Goal: Obtain resource: Obtain resource

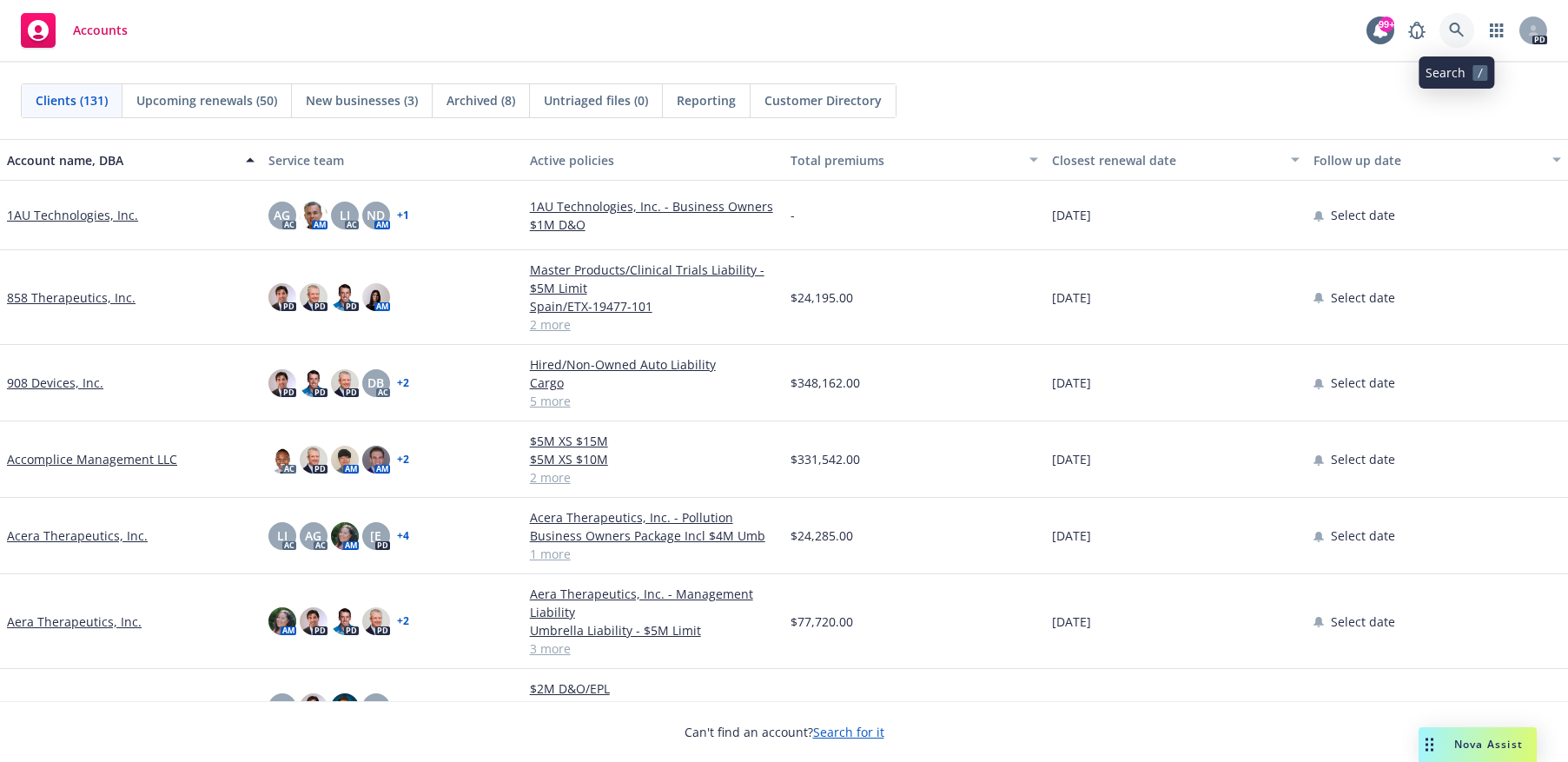
click at [1457, 31] on icon at bounding box center [1458, 31] width 16 height 16
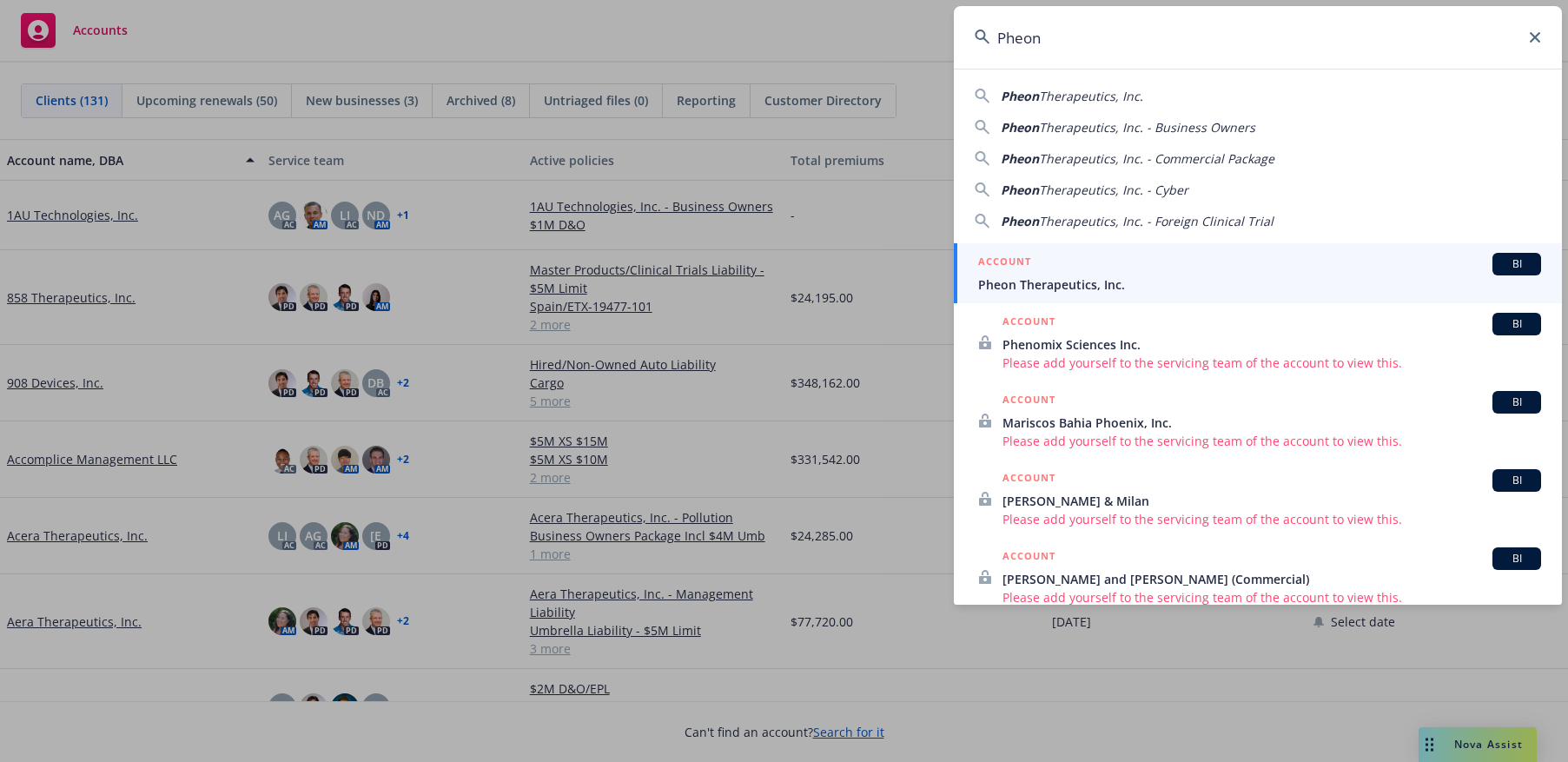
type input "Pheon"
click at [1091, 281] on span "Pheon Therapeutics, Inc." at bounding box center [1260, 284] width 563 height 19
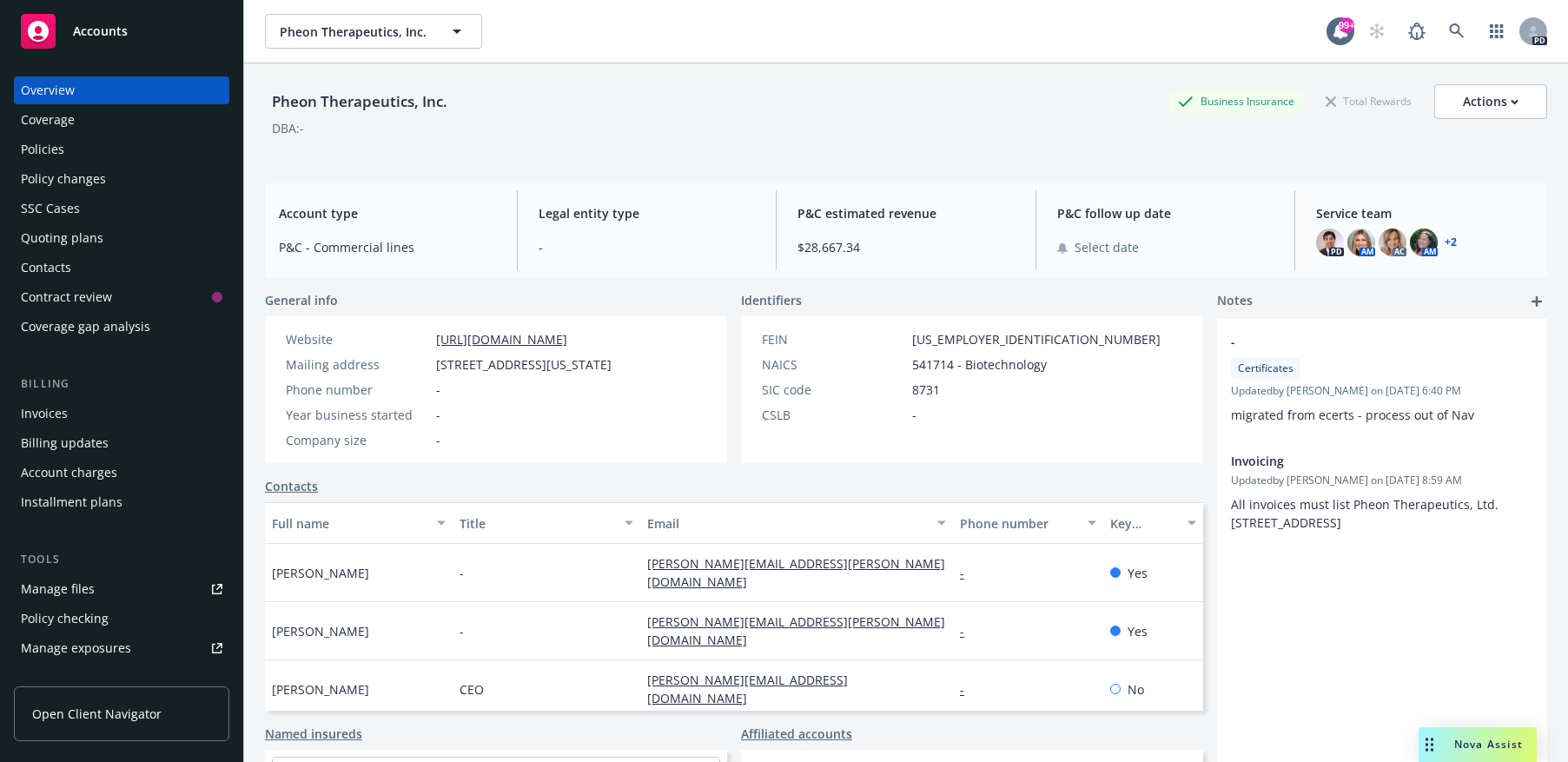
click at [61, 142] on div "Policies" at bounding box center [42, 150] width 43 height 28
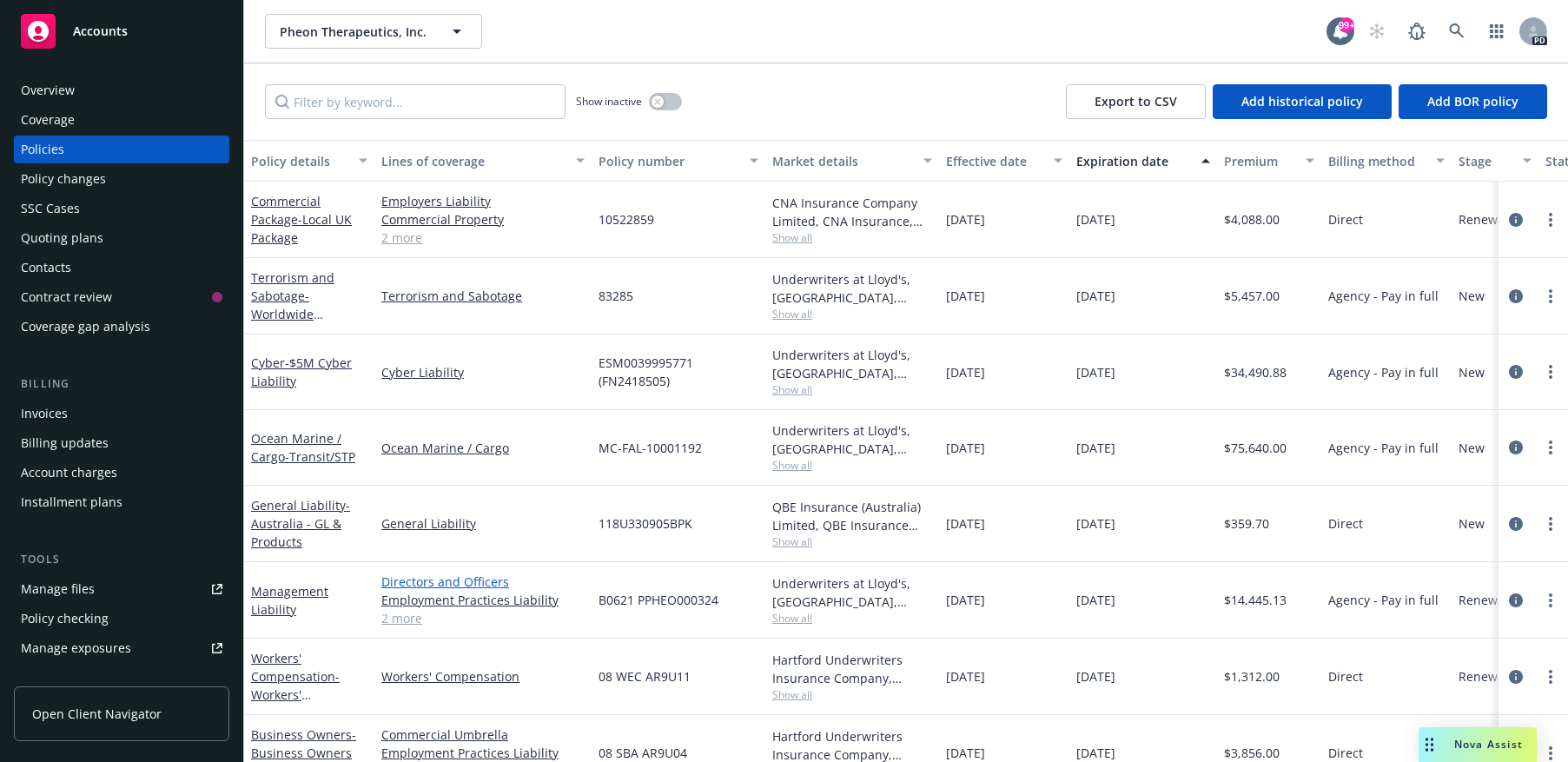
scroll to position [87, 0]
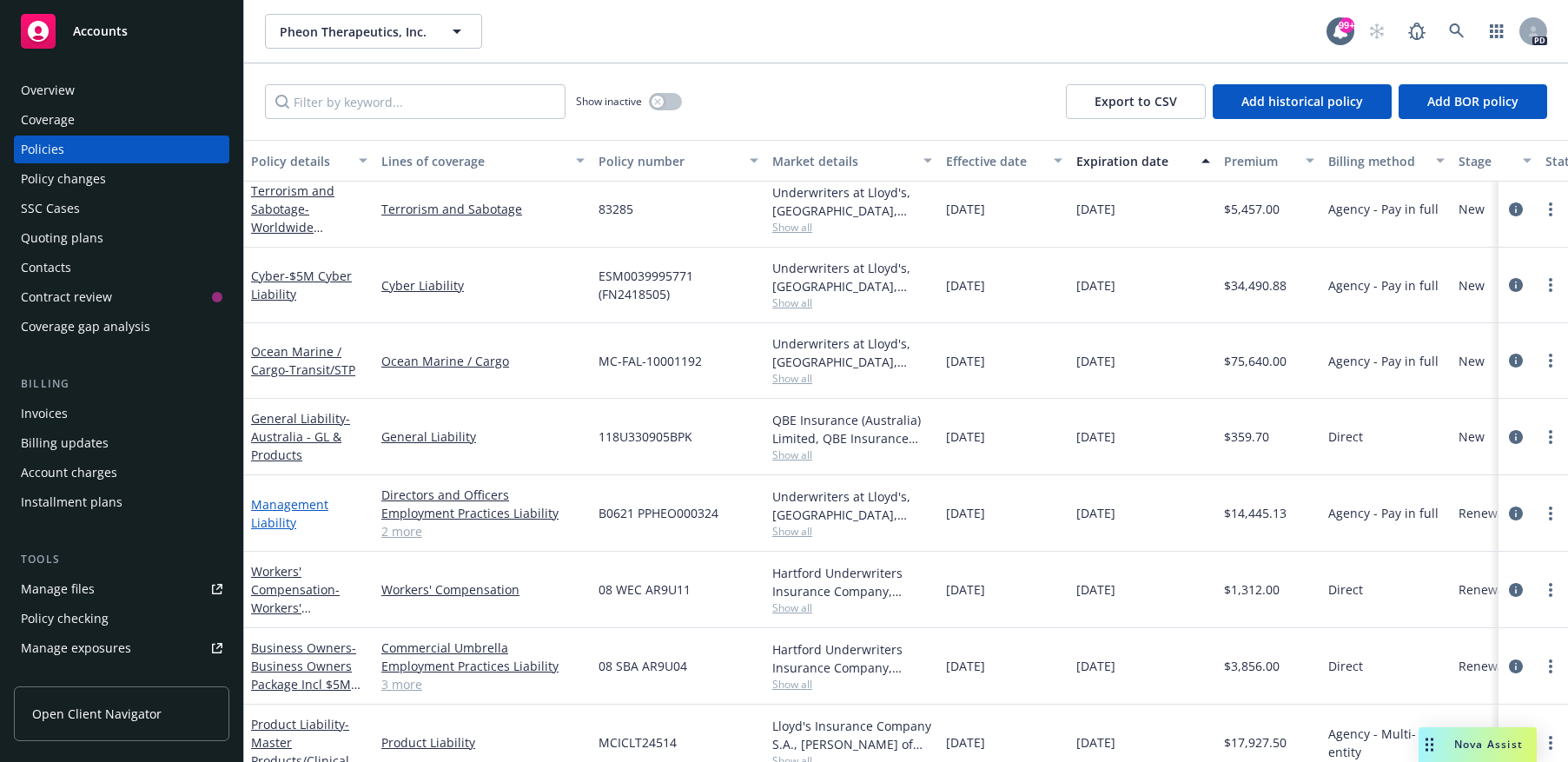
click at [273, 504] on link "Management Liability" at bounding box center [290, 513] width 77 height 35
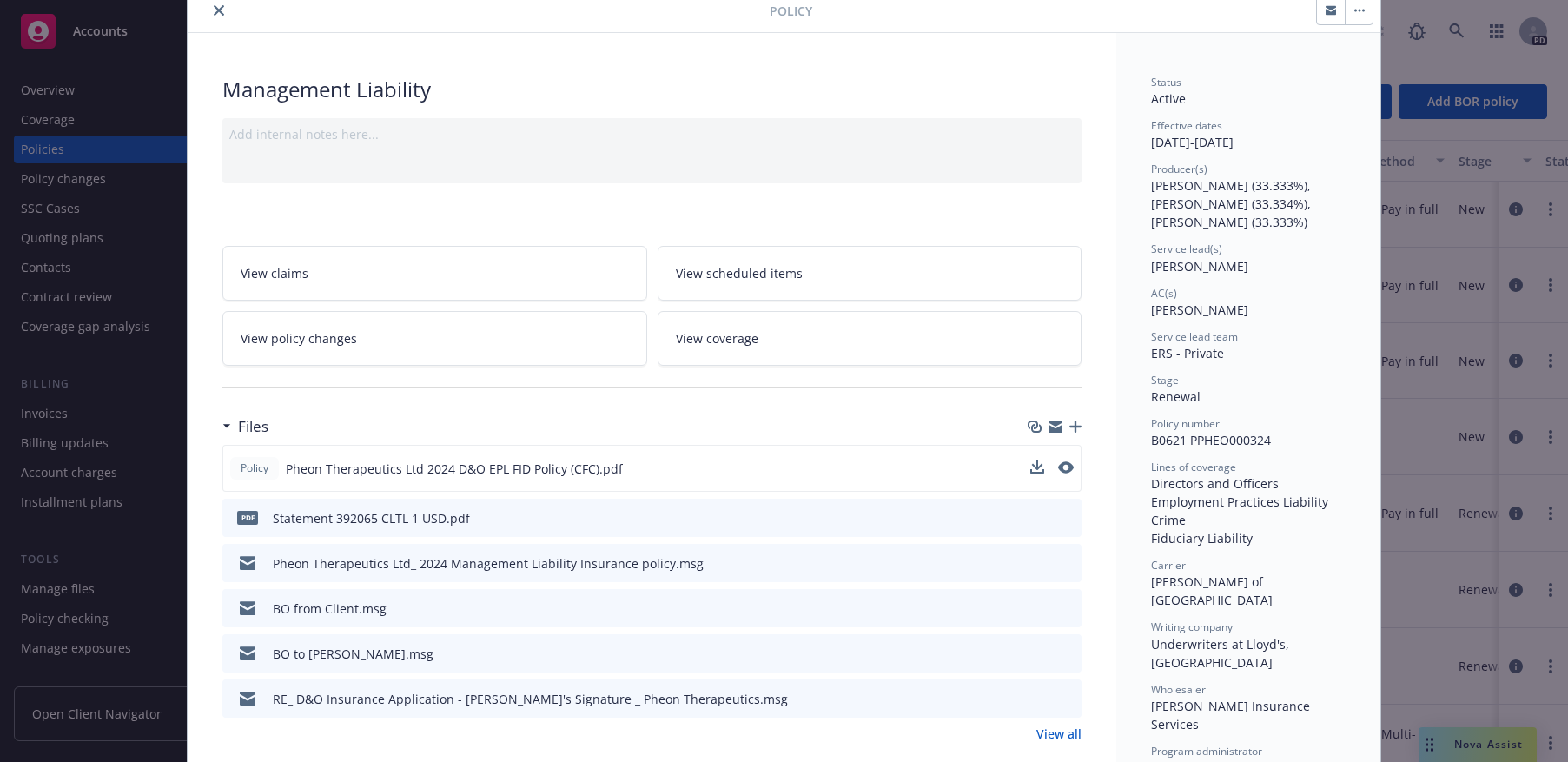
scroll to position [87, 0]
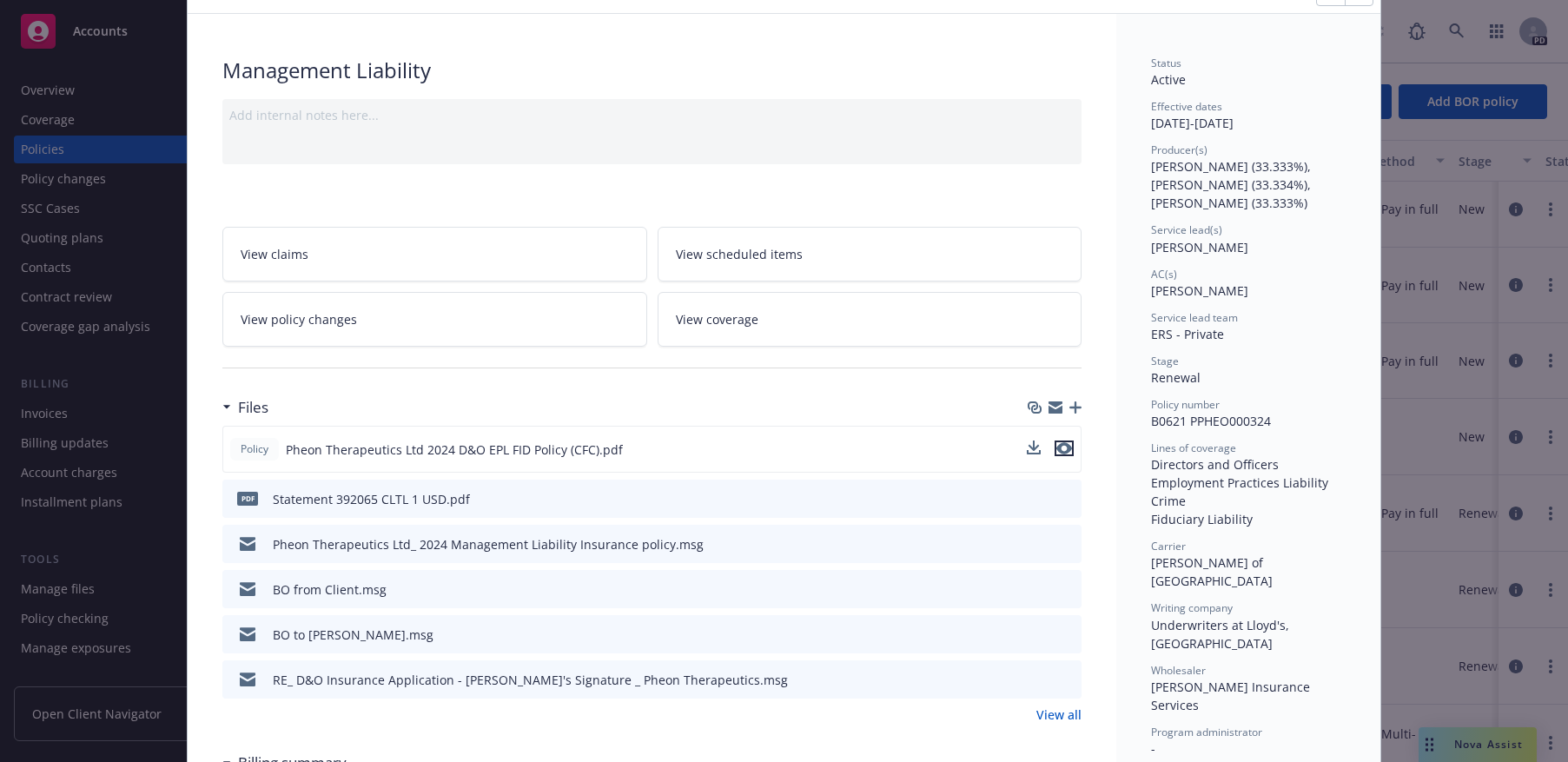
click at [1064, 451] on icon "preview file" at bounding box center [1064, 449] width 16 height 12
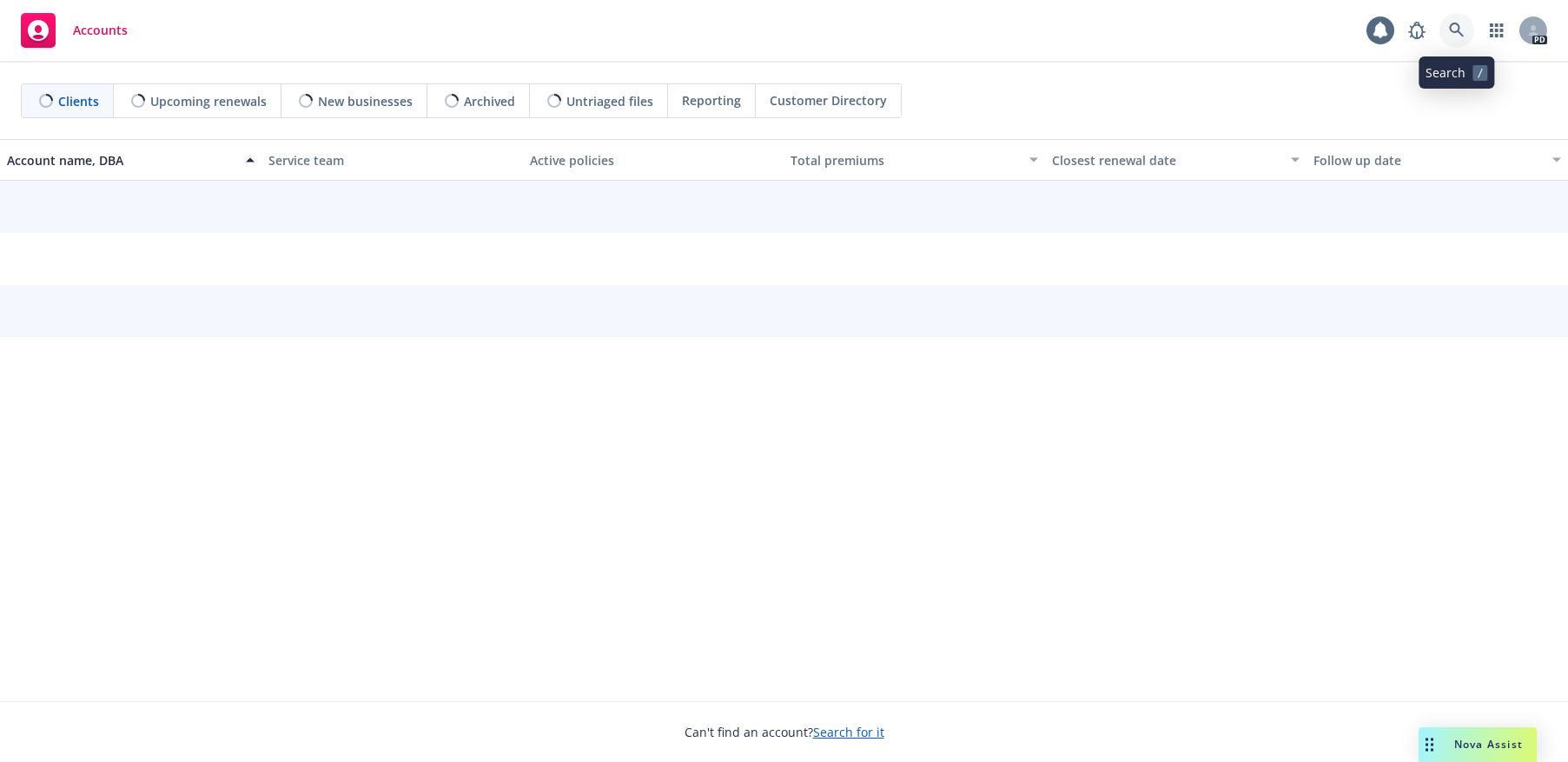
click at [1457, 30] on icon at bounding box center [1458, 31] width 16 height 16
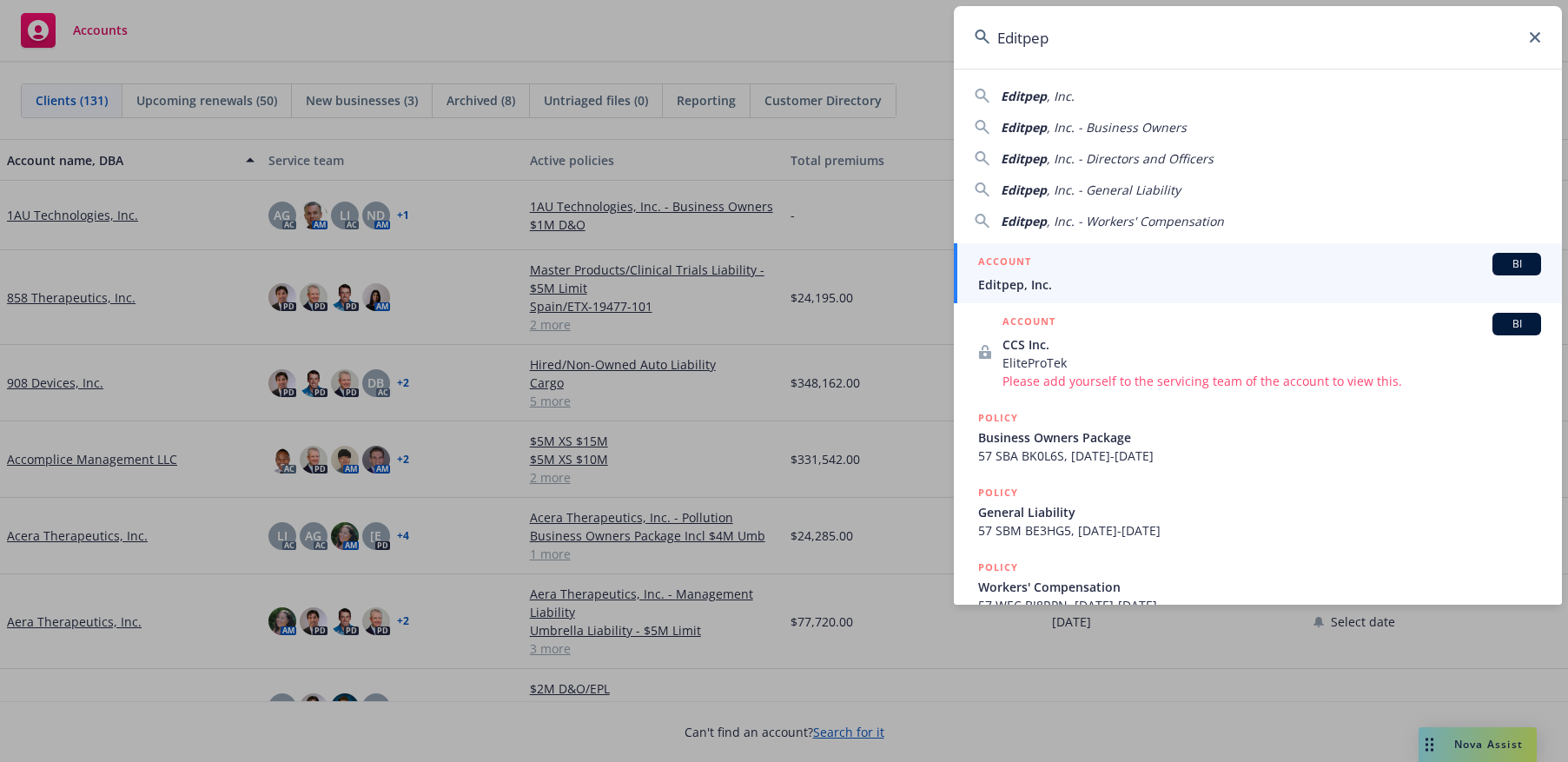
type input "Editpep"
click at [1020, 286] on span "Editpep, Inc." at bounding box center [1260, 284] width 563 height 19
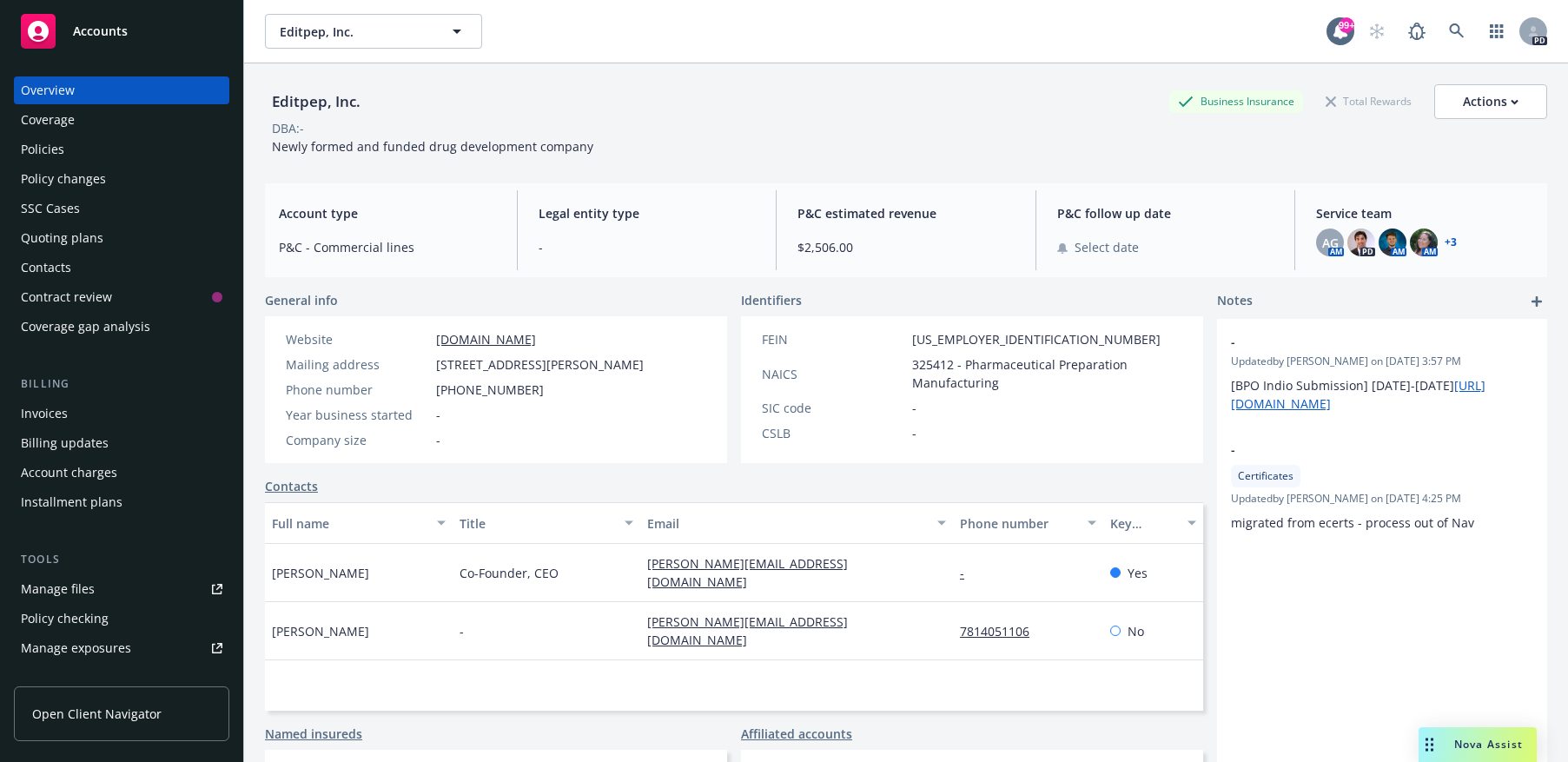
click at [182, 149] on div "Policies" at bounding box center [121, 150] width 202 height 28
